Goal: Use online tool/utility

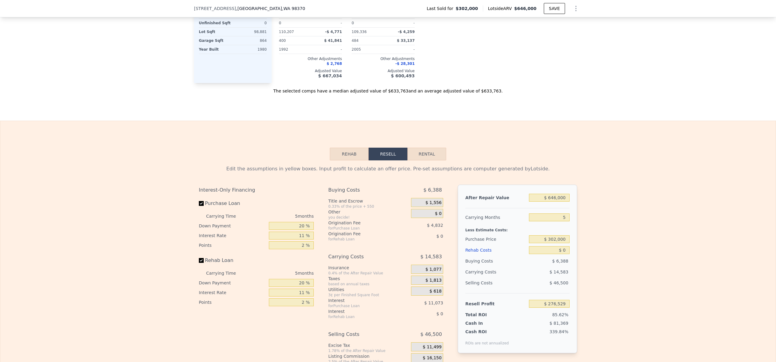
scroll to position [813, 0]
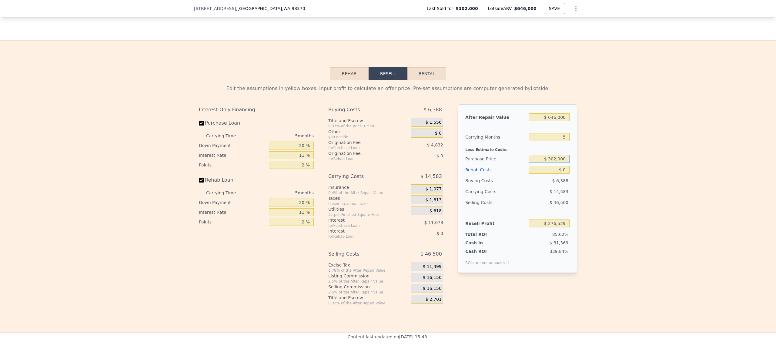
click at [553, 163] on input "$ 302,000" at bounding box center [549, 159] width 41 height 8
click at [555, 163] on input "$ 302,000" at bounding box center [549, 159] width 41 height 8
type input "$ 399,000"
click at [614, 181] on div "Edit the assumptions in yellow boxes. Input profit to calculate an offer price.…" at bounding box center [388, 193] width 776 height 226
type input "$ 174,099"
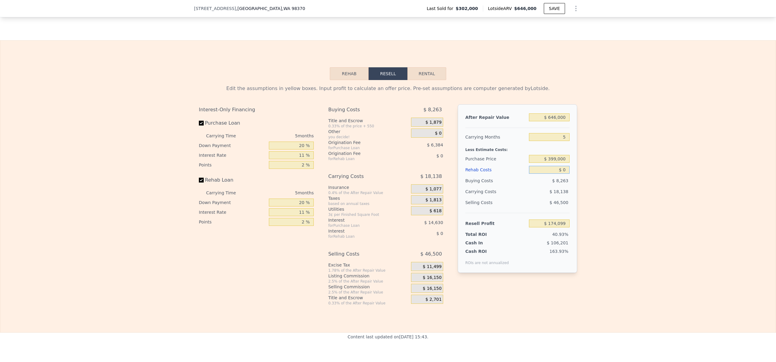
click at [560, 174] on input "$ 0" at bounding box center [549, 170] width 41 height 8
drag, startPoint x: 560, startPoint y: 174, endPoint x: 609, endPoint y: 152, distance: 54.1
click at [560, 174] on input "$ 0" at bounding box center [549, 170] width 41 height 8
type input "$ 1"
type input "$ 174,098"
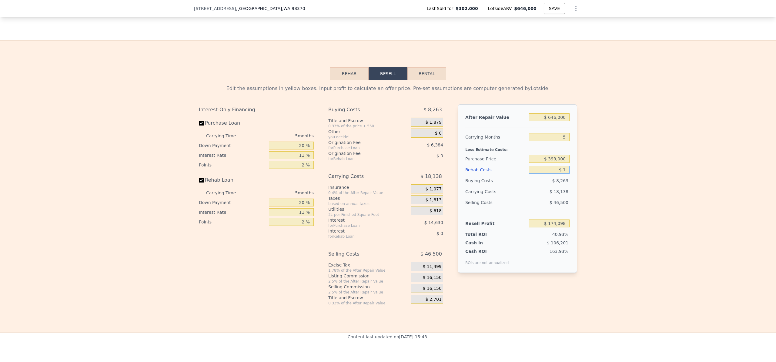
type input "$ 10"
type input "$ 174,089"
type input "$ 100"
type input "$ 173,992"
type input "$ 1,000"
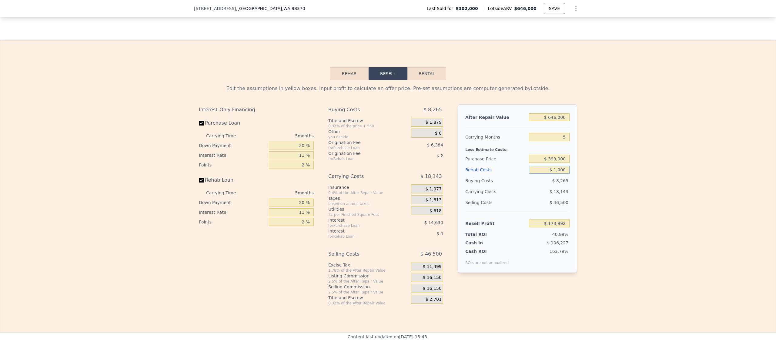
type input "$ 173,048"
type input "$ 10,000"
type input "$ 163,574"
type input "$ 100,000"
type input "$ 68,834"
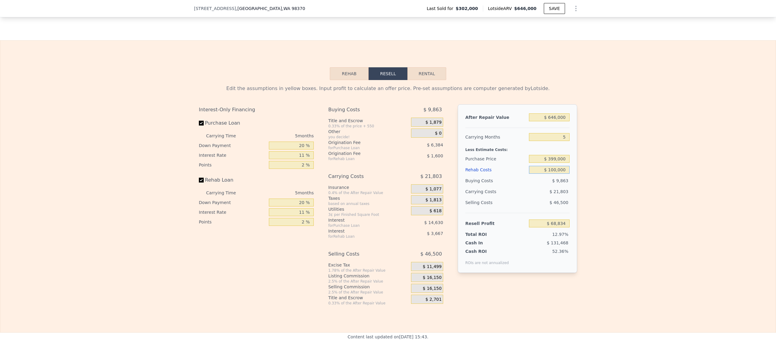
type input "$ 100,000"
click at [605, 212] on div "Edit the assumptions in yellow boxes. Input profit to calculate an offer price.…" at bounding box center [388, 193] width 776 height 226
drag, startPoint x: 554, startPoint y: 123, endPoint x: 550, endPoint y: 123, distance: 3.6
click at [550, 121] on input "$ 646,000" at bounding box center [549, 117] width 41 height 8
type input "$ 65,000"
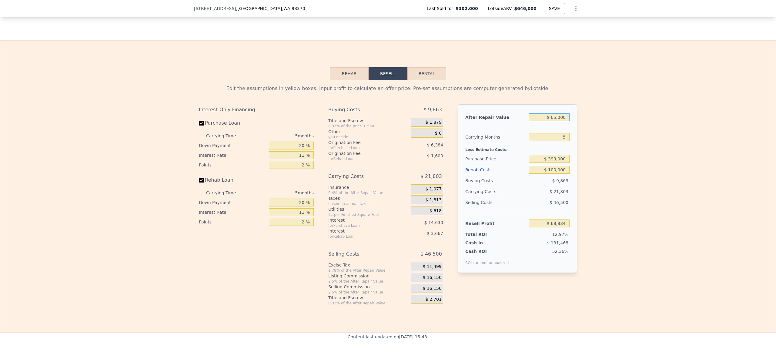
type input "-$ 469,870"
type input "$ 650,000"
type input "$ 72,543"
type input "$ 650,000"
click at [613, 201] on div "Edit the assumptions in yellow boxes. Input profit to calculate an offer price.…" at bounding box center [388, 193] width 776 height 226
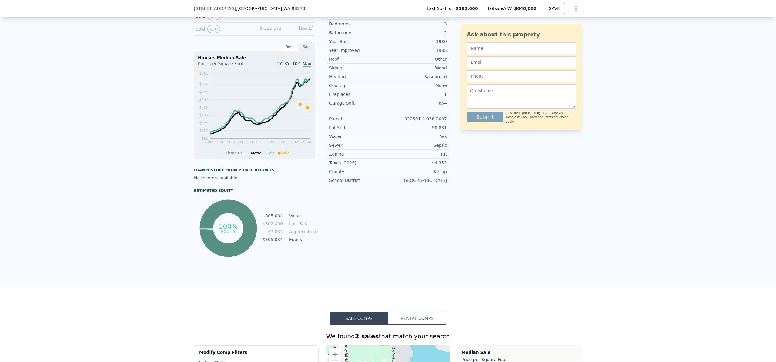
scroll to position [0, 0]
